Goal: Transaction & Acquisition: Purchase product/service

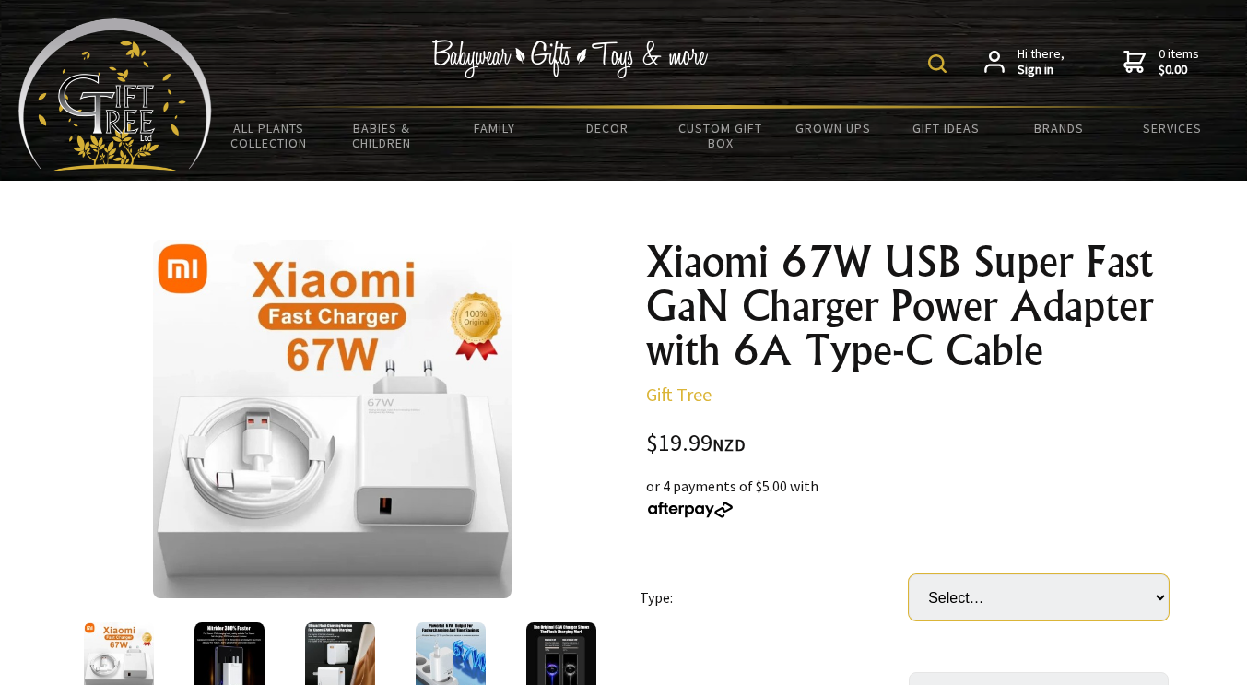
click at [1159, 595] on select "Select… US UK EU" at bounding box center [1038, 597] width 260 height 46
select select "EU"
click at [908, 574] on select "Select… US UK EU" at bounding box center [1038, 597] width 260 height 46
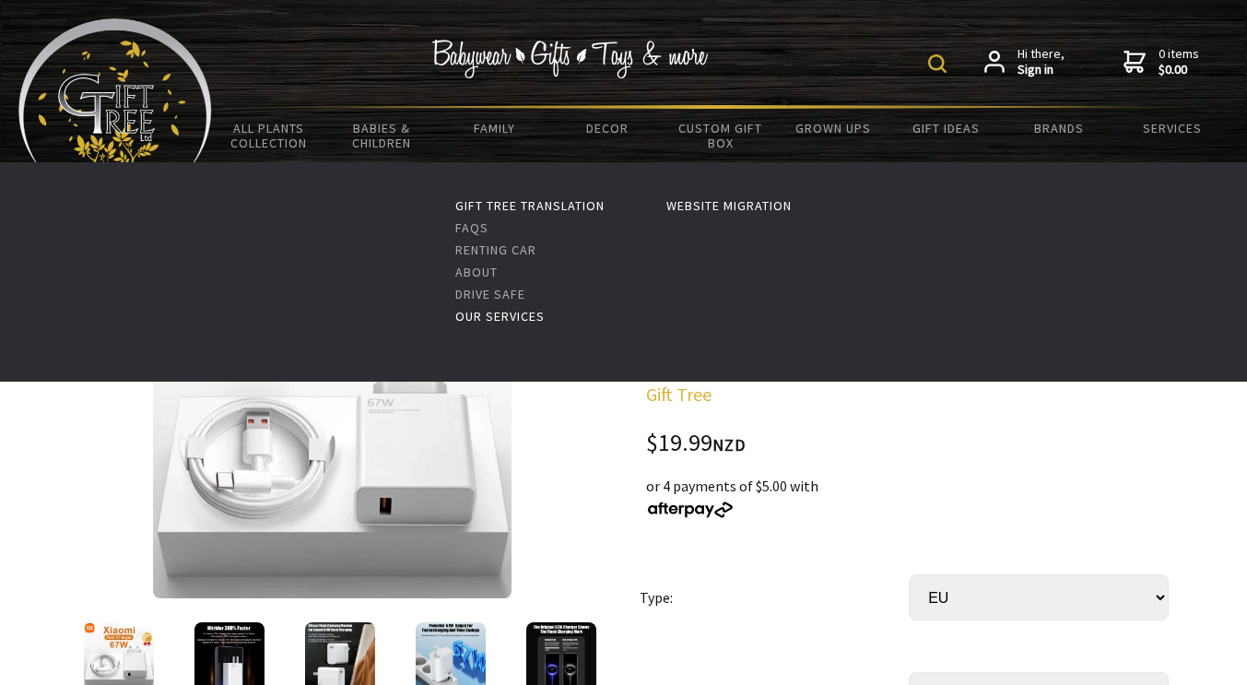
click at [498, 322] on link "Our Services" at bounding box center [499, 316] width 89 height 17
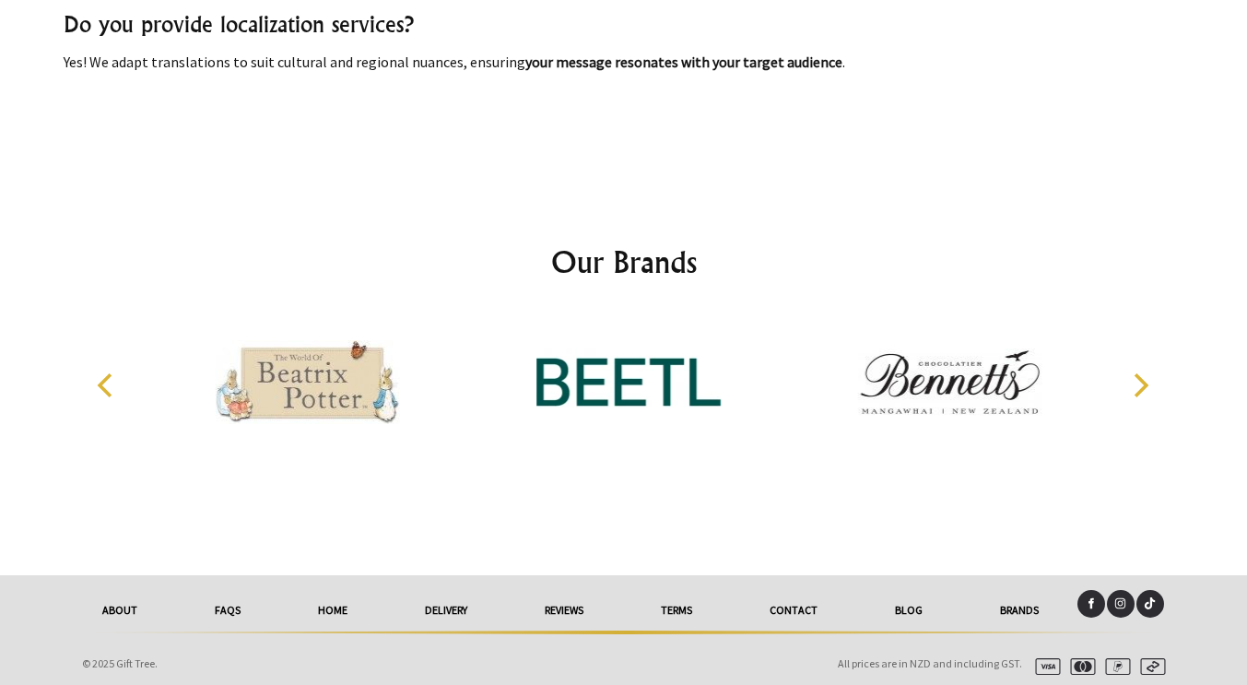
scroll to position [4306, 0]
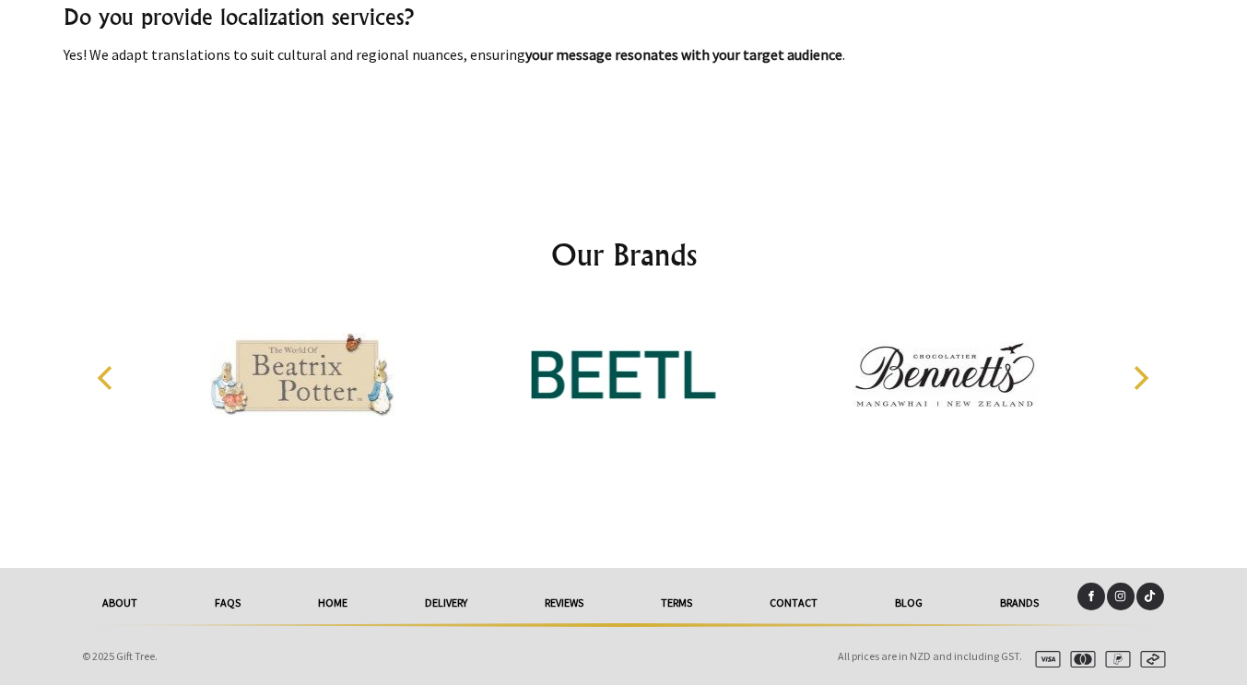
click at [1031, 598] on link "Brands" at bounding box center [1019, 602] width 116 height 41
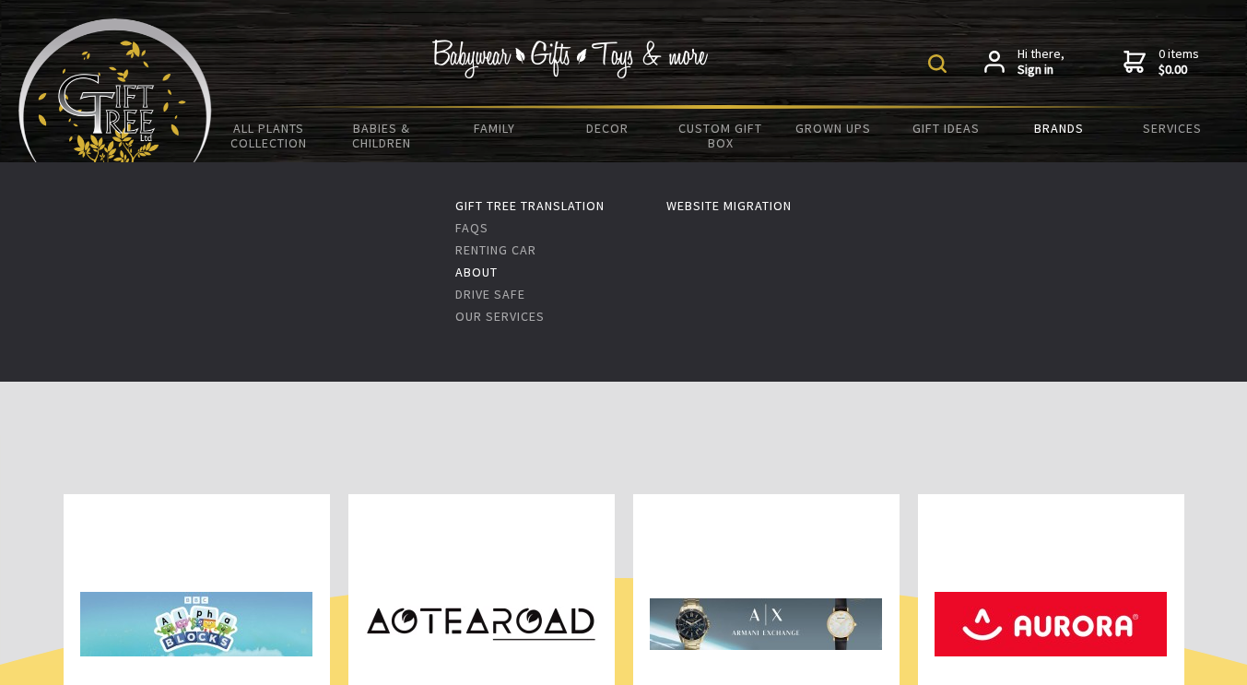
click at [469, 275] on link "About" at bounding box center [476, 272] width 42 height 17
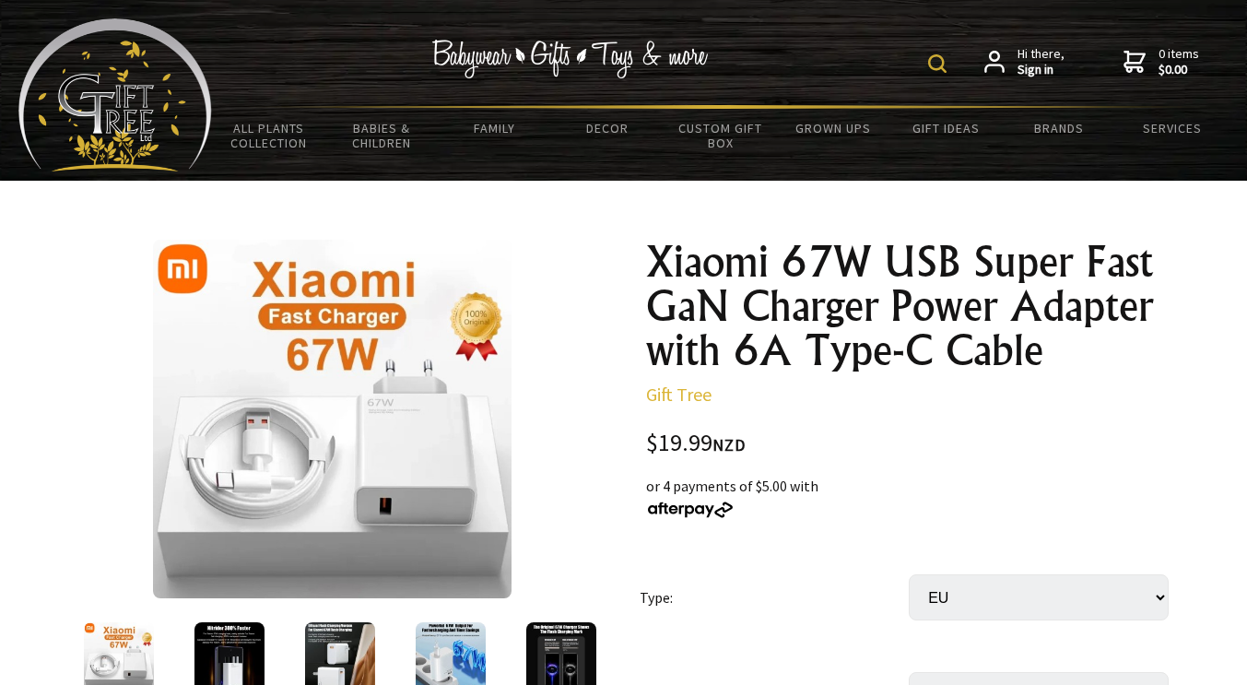
select select "EU"
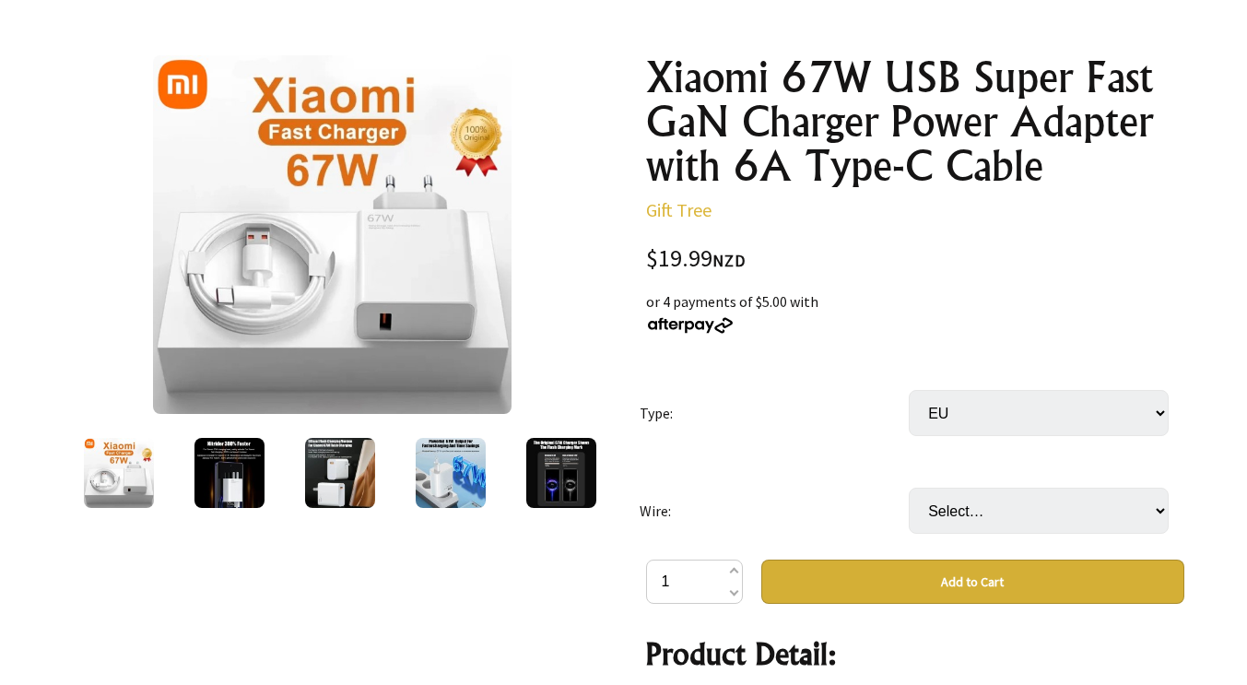
scroll to position [184, 0]
click at [550, 198] on div at bounding box center [333, 234] width 538 height 358
click at [1140, 513] on select "Select… Yes (+ $5.00) No" at bounding box center [1038, 510] width 260 height 46
select select "Yes"
click at [908, 487] on select "Select… Yes (+ $5.00) No" at bounding box center [1038, 510] width 260 height 46
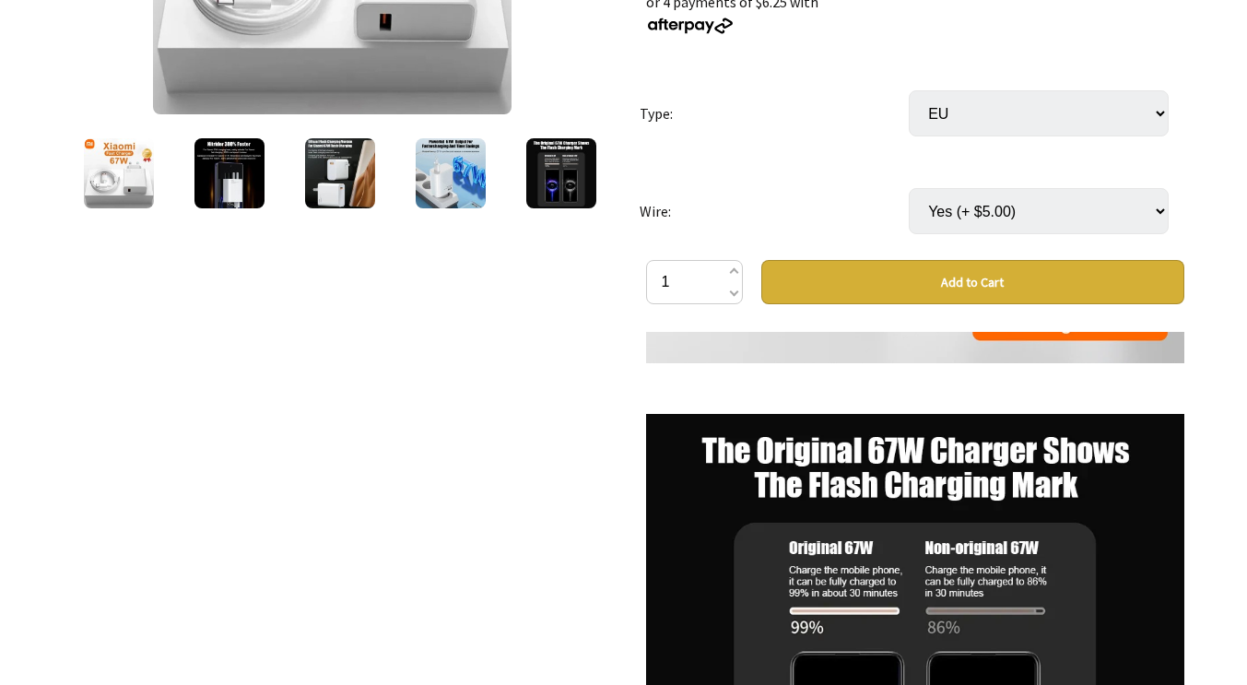
scroll to position [4146, 0]
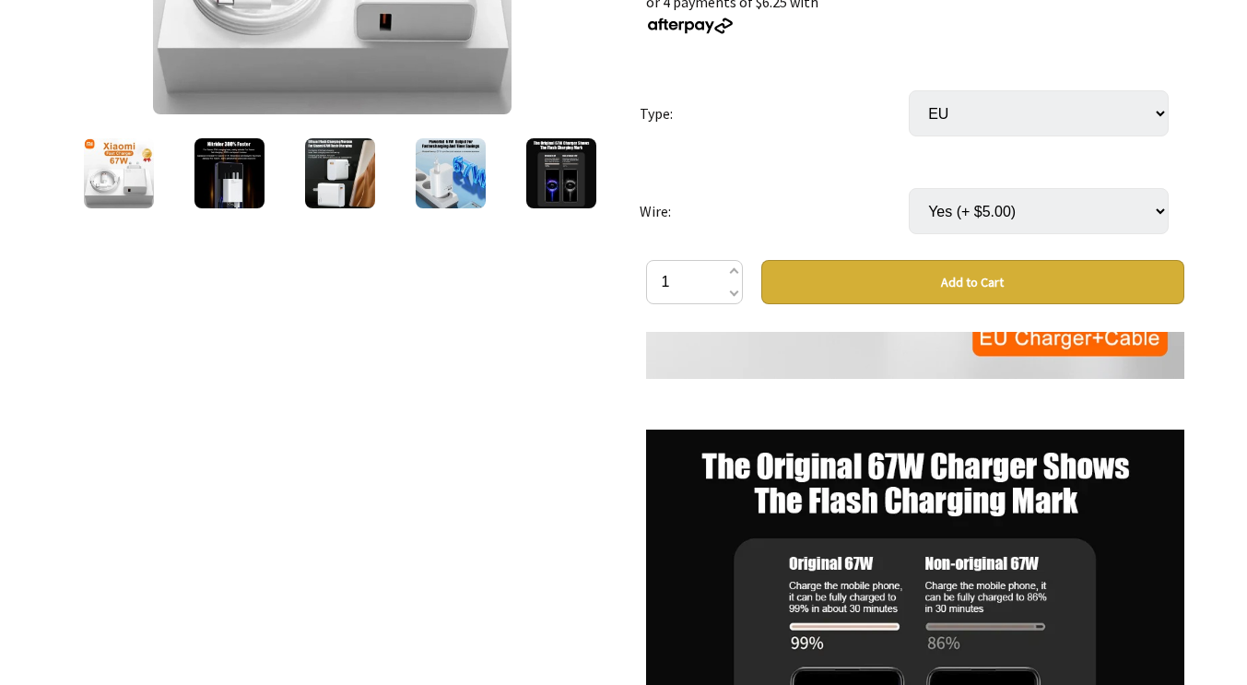
click at [235, 181] on img at bounding box center [229, 173] width 70 height 70
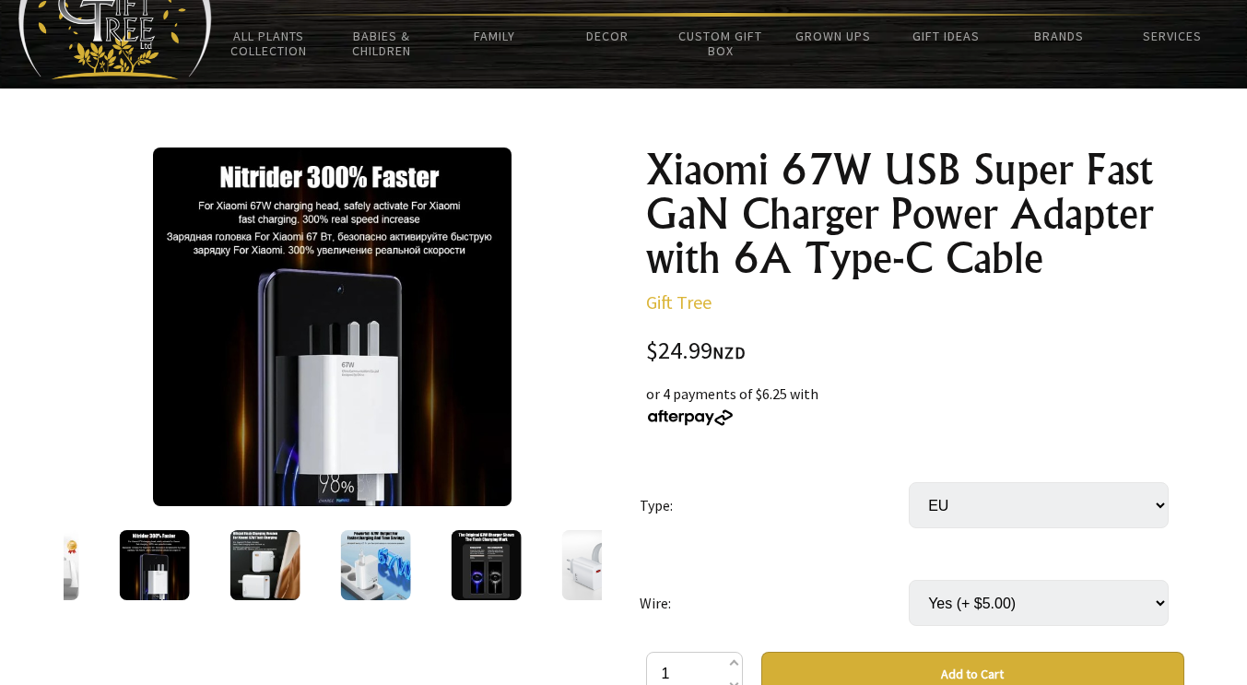
scroll to position [207, 0]
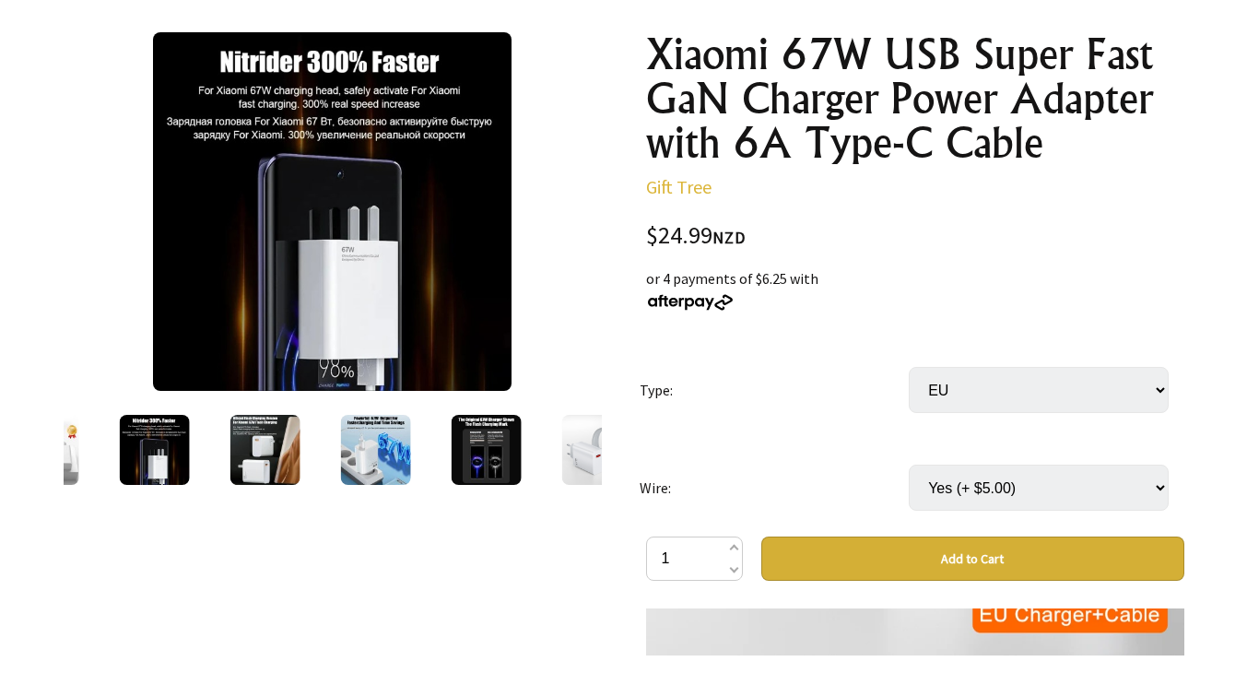
click at [276, 446] on img at bounding box center [264, 450] width 70 height 70
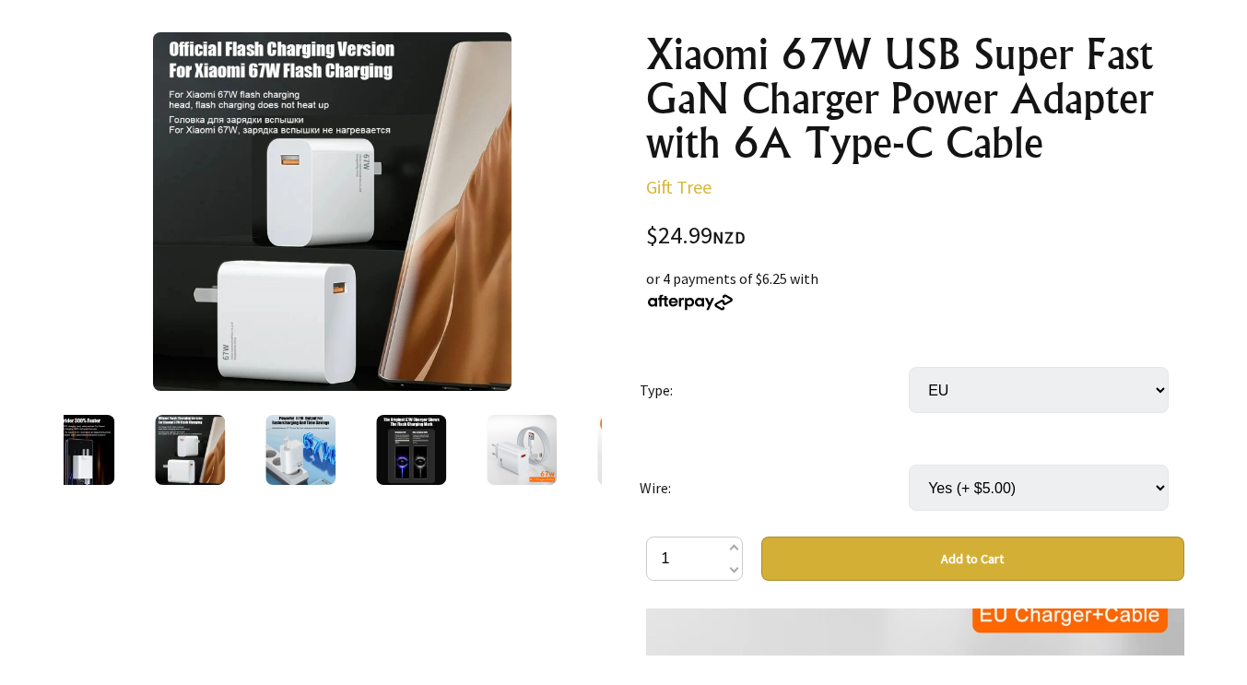
click at [302, 459] on img at bounding box center [300, 450] width 70 height 70
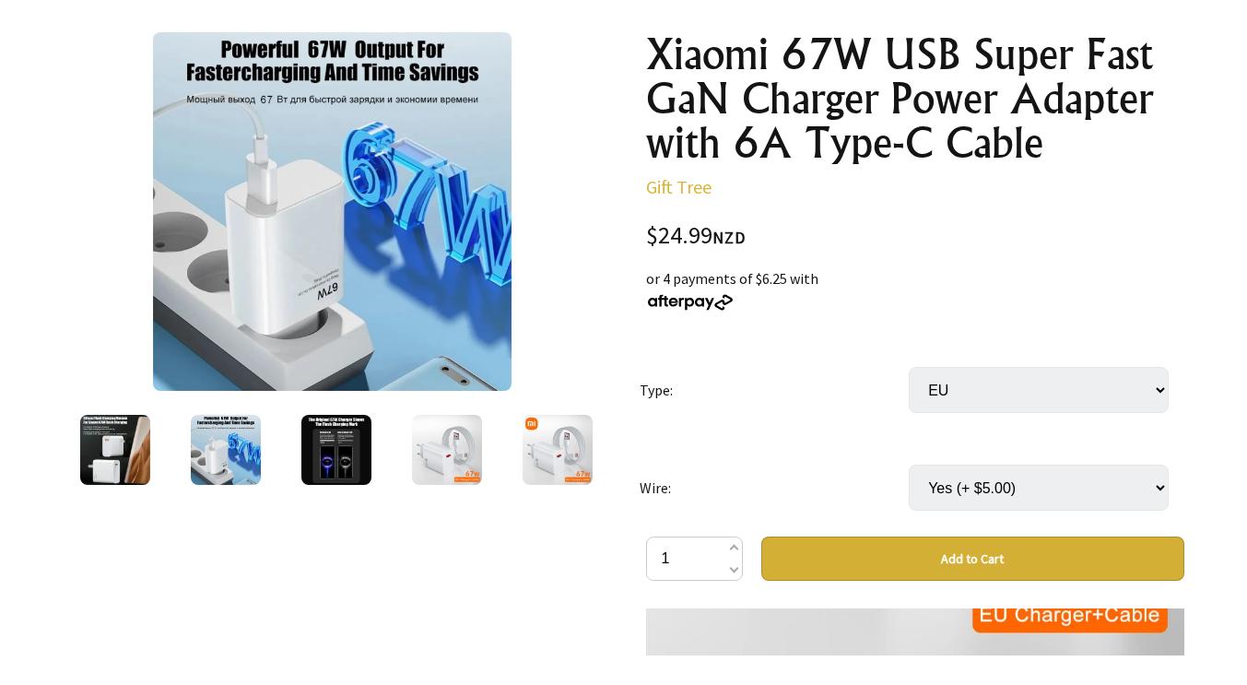
click at [322, 450] on img at bounding box center [336, 450] width 70 height 70
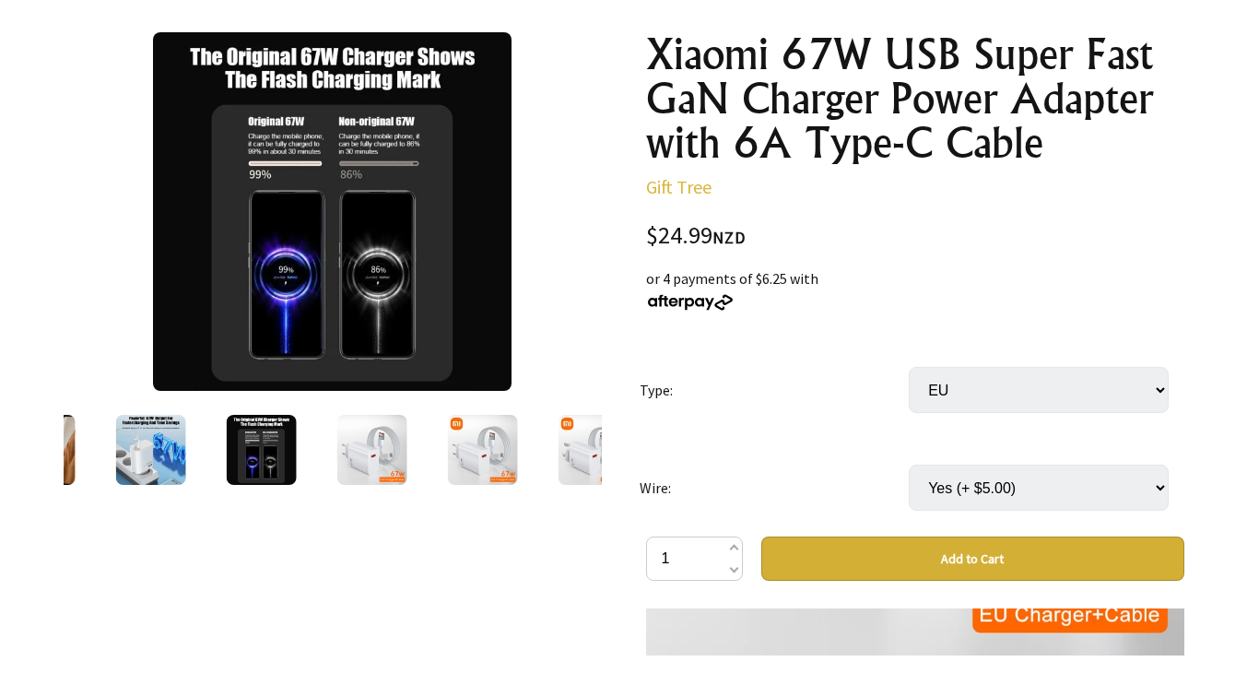
click at [362, 463] on img at bounding box center [371, 450] width 70 height 70
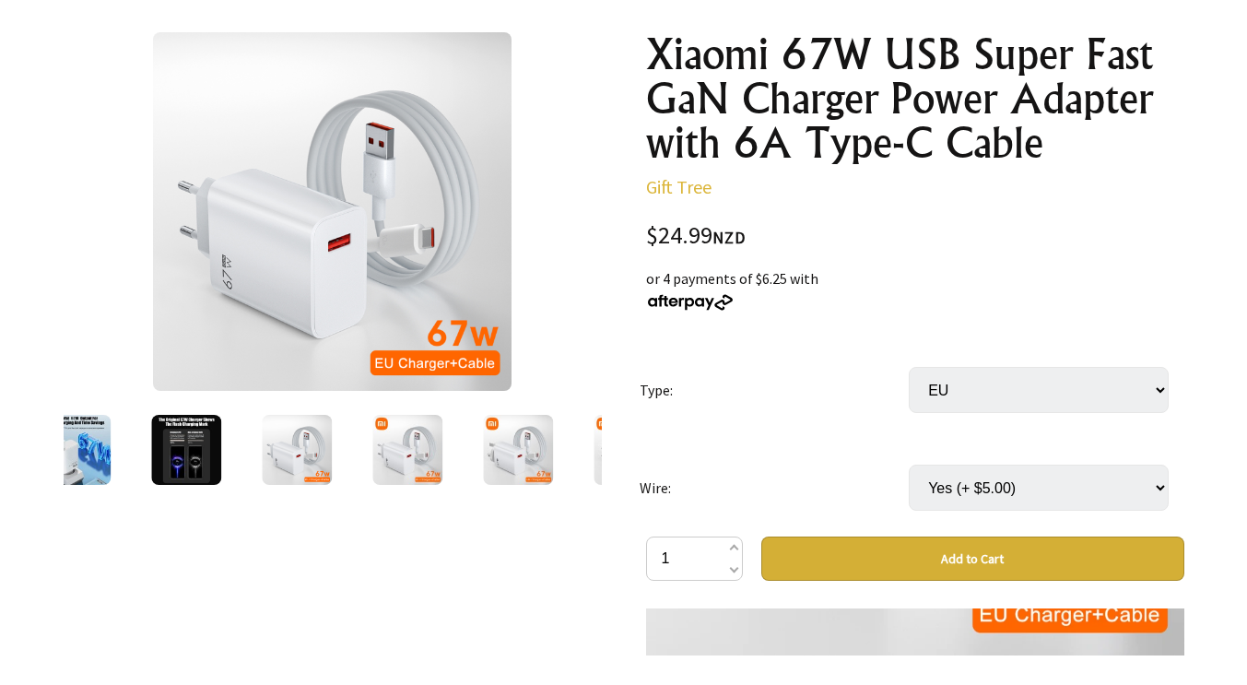
click at [405, 463] on img at bounding box center [407, 450] width 70 height 70
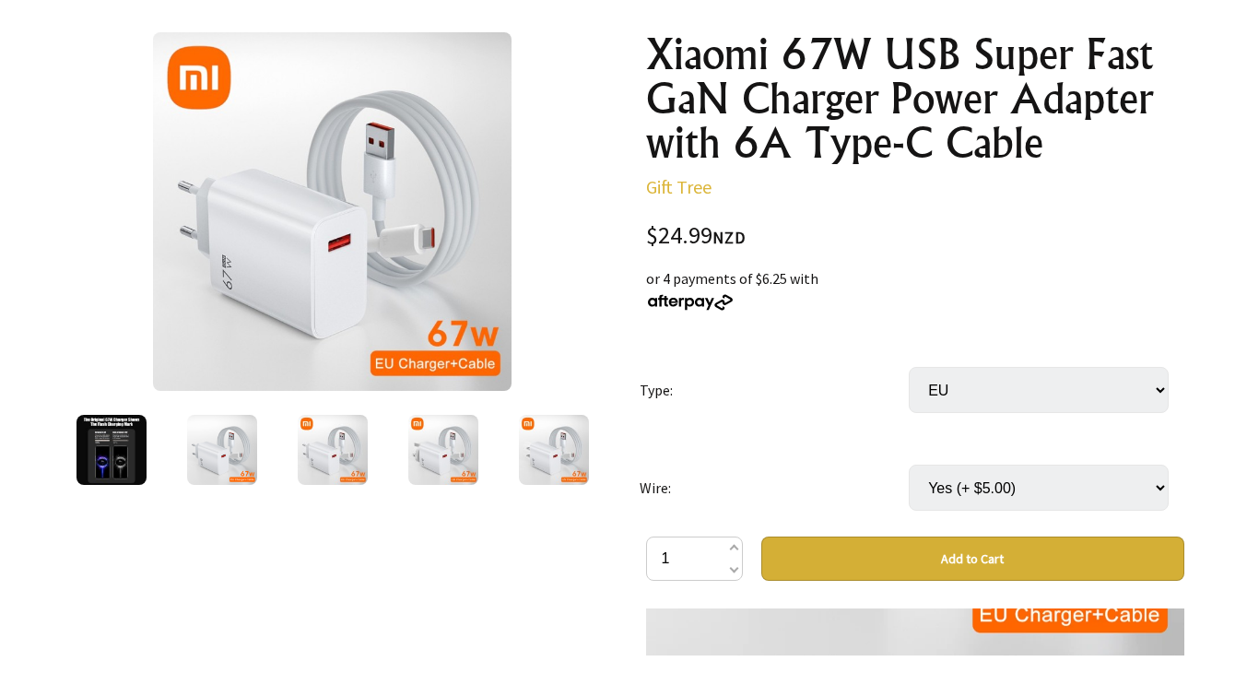
click at [351, 459] on img at bounding box center [333, 450] width 70 height 70
click at [442, 458] on img at bounding box center [443, 450] width 70 height 70
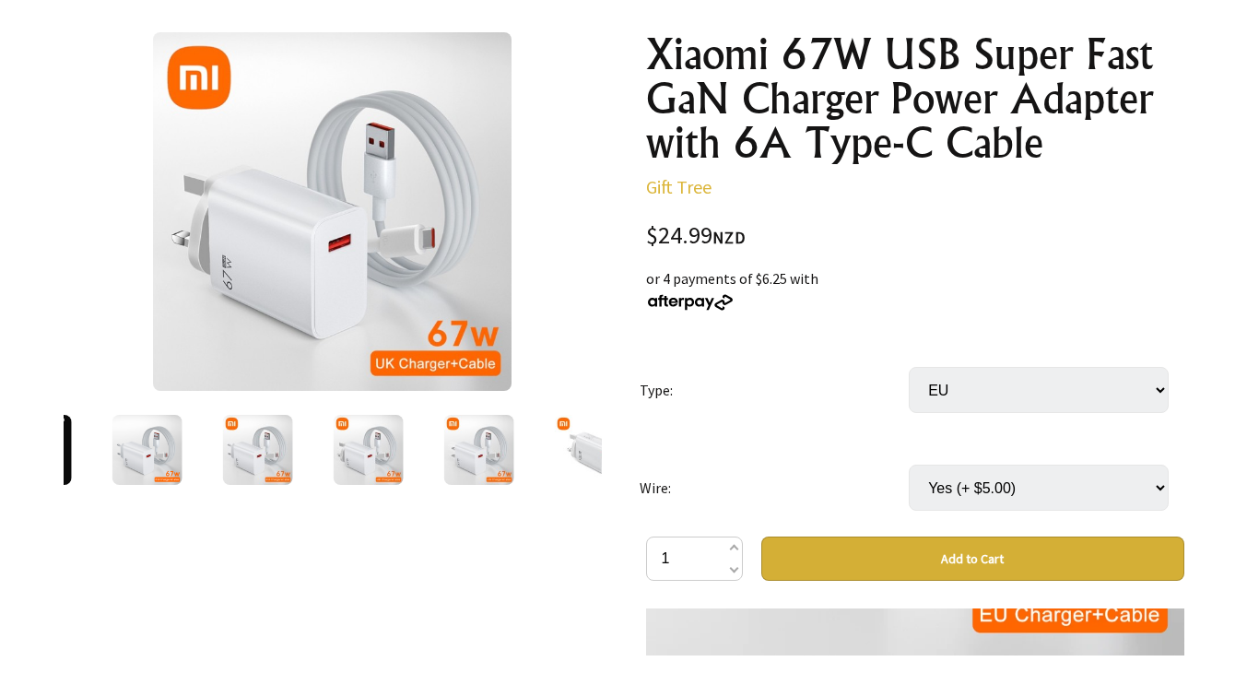
click at [483, 455] on img at bounding box center [478, 450] width 70 height 70
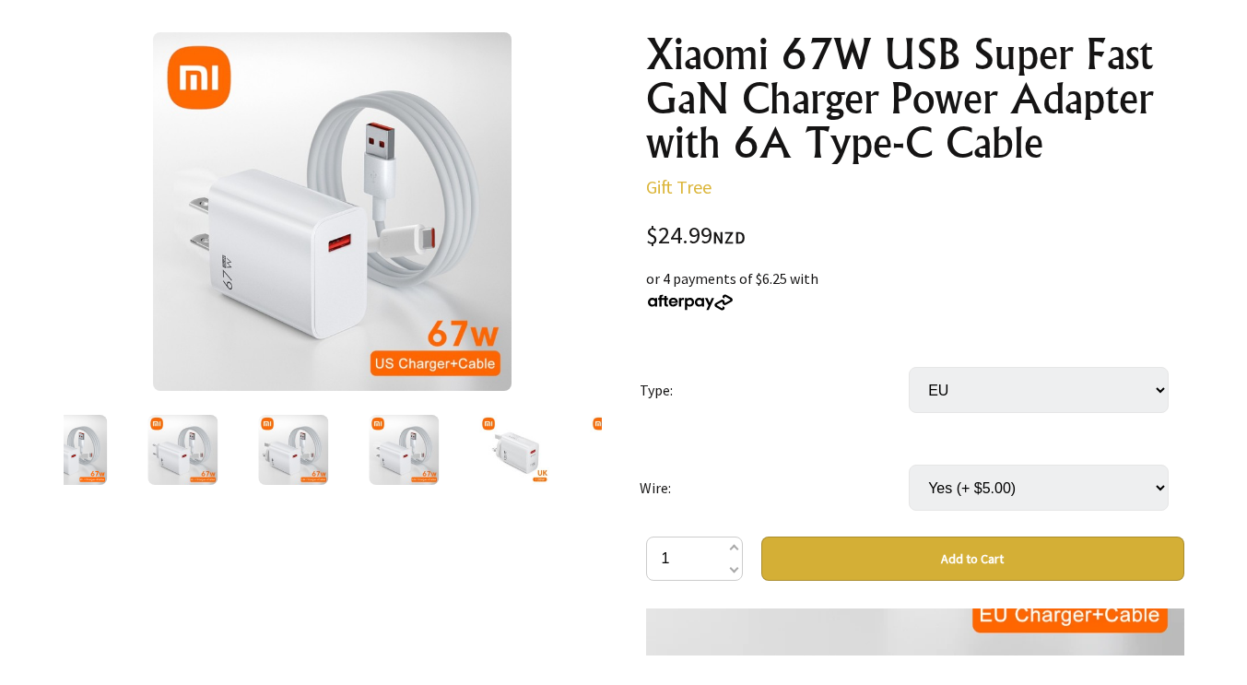
click at [524, 443] on img at bounding box center [514, 450] width 70 height 70
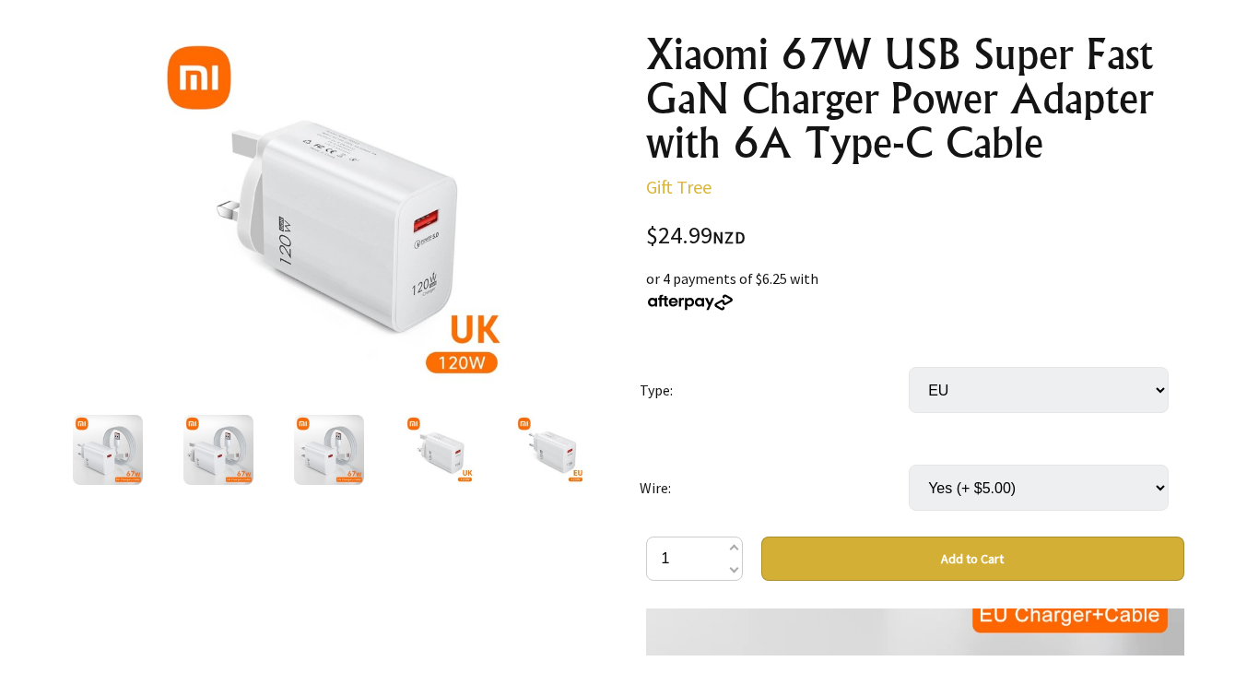
click at [546, 459] on img at bounding box center [550, 450] width 70 height 70
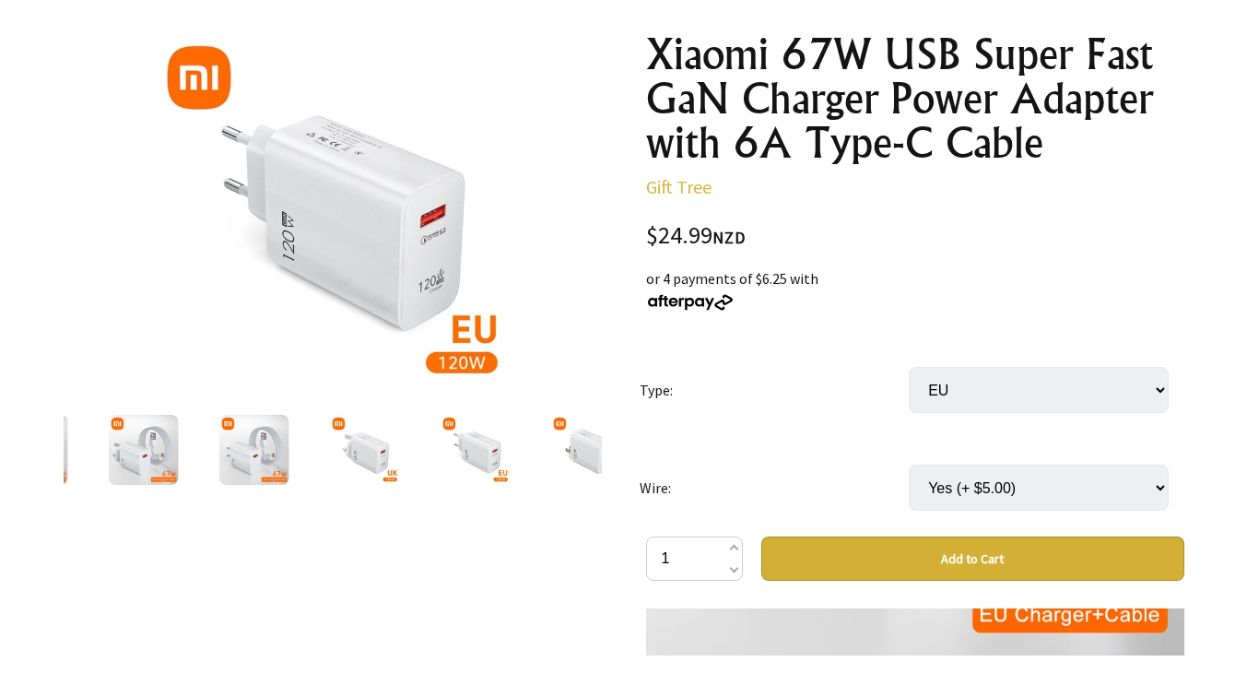
click at [568, 454] on img at bounding box center [585, 450] width 70 height 70
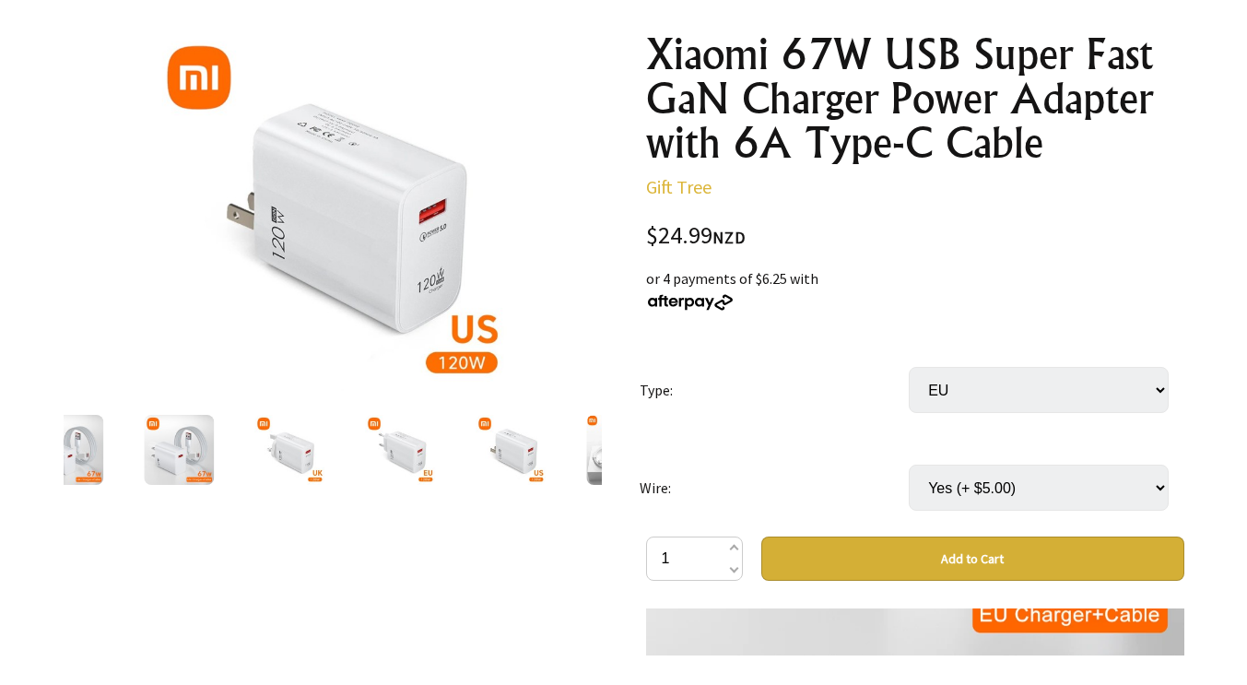
click at [589, 451] on img at bounding box center [621, 450] width 70 height 70
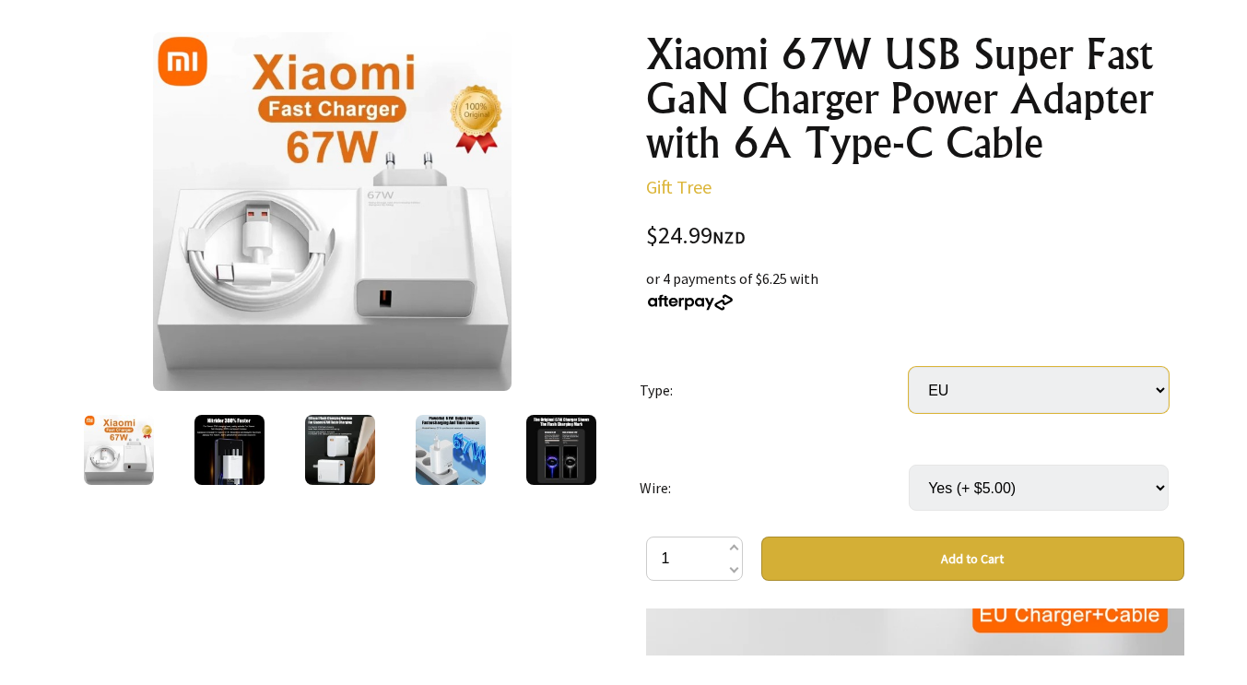
click at [1151, 401] on select "Select… US [GEOGRAPHIC_DATA] EU" at bounding box center [1038, 390] width 260 height 46
click at [826, 430] on td "Type:" at bounding box center [773, 390] width 269 height 98
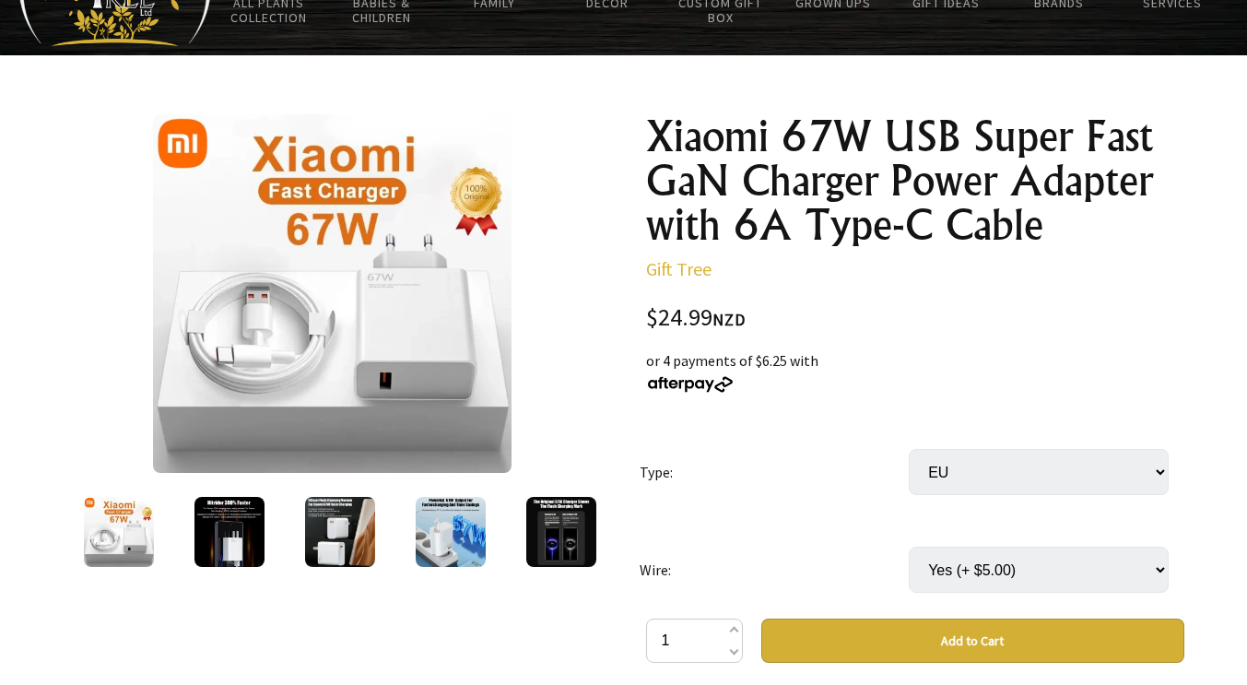
scroll to position [0, 0]
